Goal: Task Accomplishment & Management: Use online tool/utility

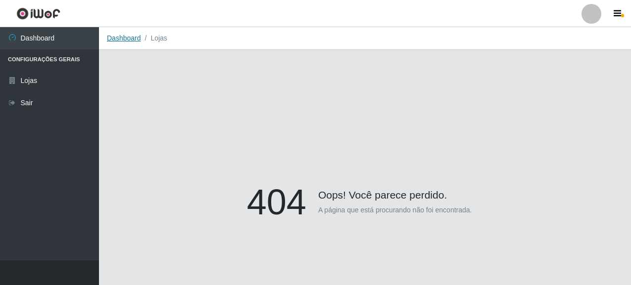
click at [129, 36] on link "Dashboard" at bounding box center [124, 38] width 34 height 8
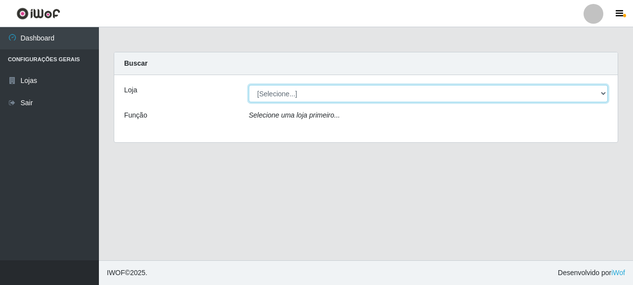
drag, startPoint x: 358, startPoint y: 159, endPoint x: 292, endPoint y: 86, distance: 98.4
click at [292, 86] on select "[Selecione...] Supermercado Queiroz - [GEOGRAPHIC_DATA]" at bounding box center [428, 93] width 359 height 17
select select "496"
click at [249, 85] on select "[Selecione...] Supermercado Queiroz - [GEOGRAPHIC_DATA]" at bounding box center [428, 93] width 359 height 17
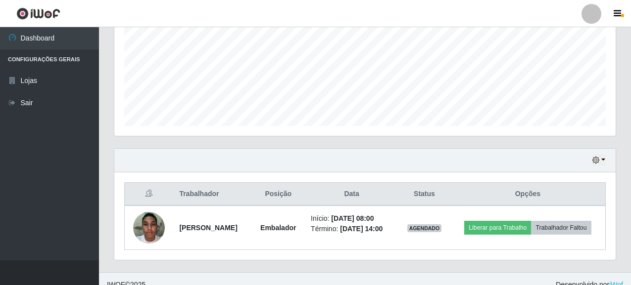
scroll to position [239, 0]
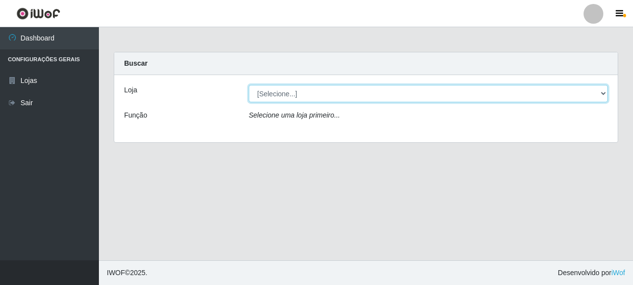
click at [277, 89] on select "[Selecione...] Supermercado Queiroz - [GEOGRAPHIC_DATA]" at bounding box center [428, 93] width 359 height 17
select select "496"
click at [249, 85] on select "[Selecione...] Supermercado Queiroz - [GEOGRAPHIC_DATA]" at bounding box center [428, 93] width 359 height 17
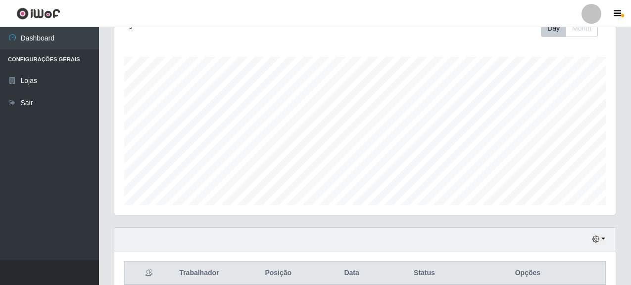
scroll to position [239, 0]
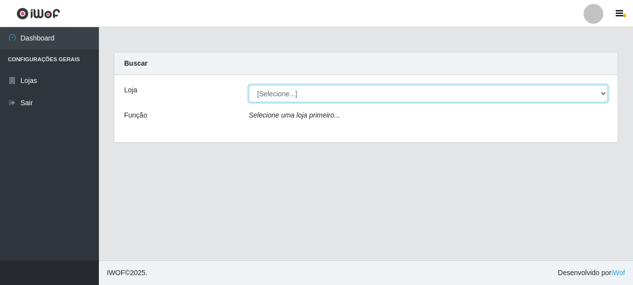
click at [282, 93] on select "[Selecione...] Supermercado Queiroz - [GEOGRAPHIC_DATA]" at bounding box center [428, 93] width 359 height 17
select select "496"
click at [249, 85] on select "[Selecione...] Supermercado Queiroz - [GEOGRAPHIC_DATA]" at bounding box center [428, 93] width 359 height 17
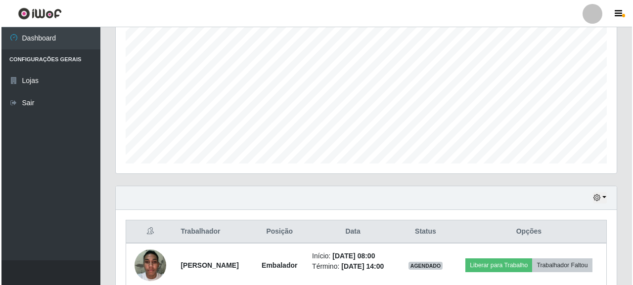
scroll to position [239, 0]
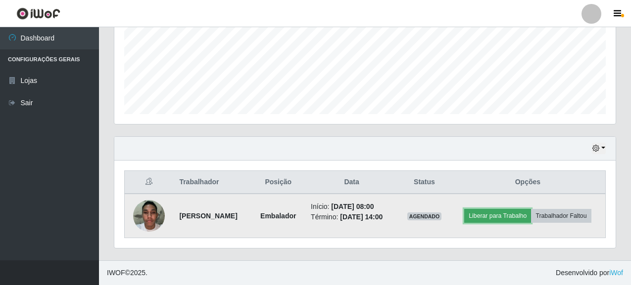
click at [509, 219] on button "Liberar para Trabalho" at bounding box center [497, 216] width 67 height 14
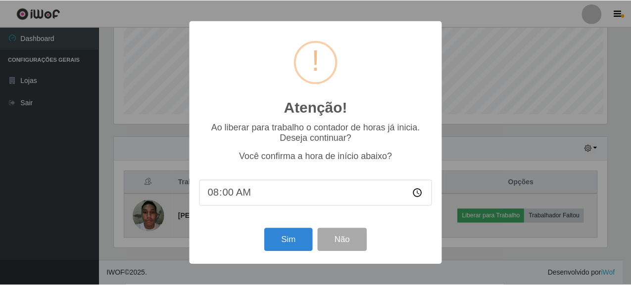
scroll to position [205, 495]
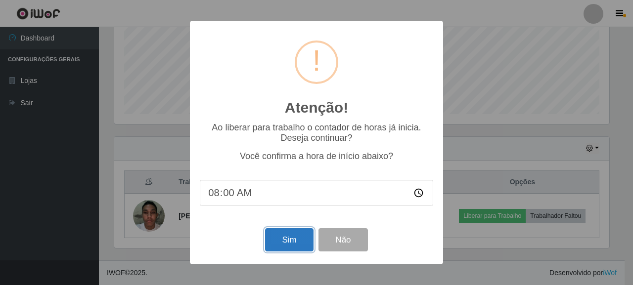
click at [300, 249] on button "Sim" at bounding box center [289, 239] width 48 height 23
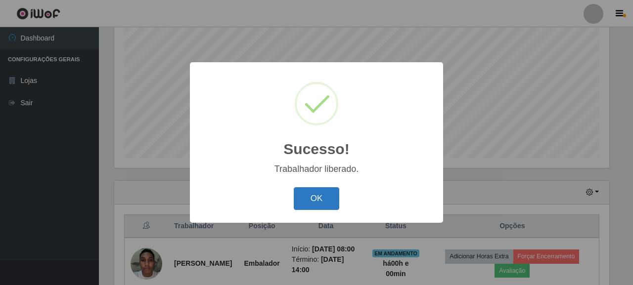
click at [310, 192] on button "OK" at bounding box center [317, 198] width 46 height 23
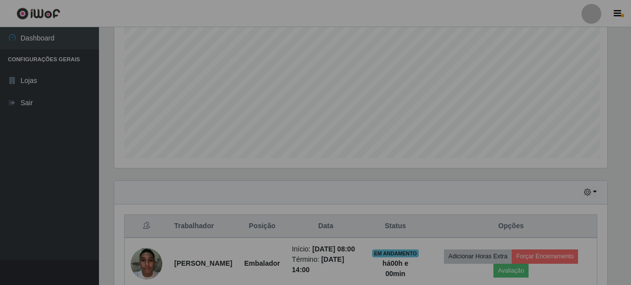
scroll to position [205, 501]
